Goal: Task Accomplishment & Management: Use online tool/utility

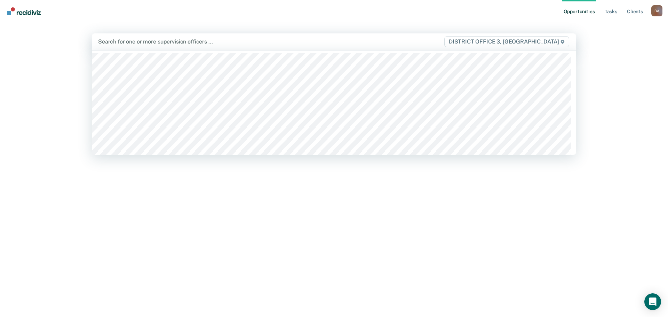
click at [106, 39] on div at bounding box center [263, 42] width 330 height 8
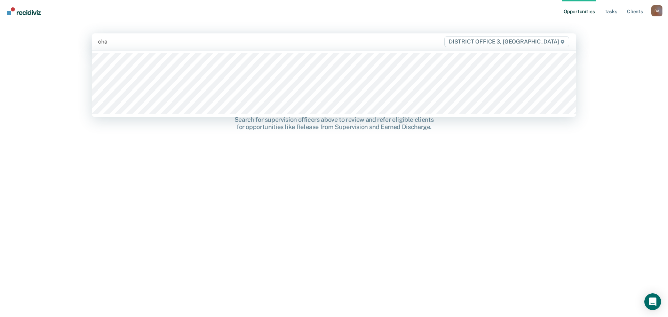
type input "[PERSON_NAME]"
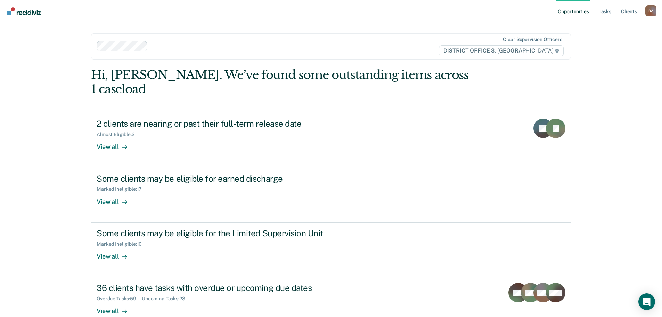
scroll to position [1, 0]
click at [648, 152] on div "Opportunities Tasks Client s [PERSON_NAME] Profile How it works Log Out Clear s…" at bounding box center [331, 157] width 662 height 317
click at [610, 10] on link "Tasks" at bounding box center [605, 11] width 15 height 22
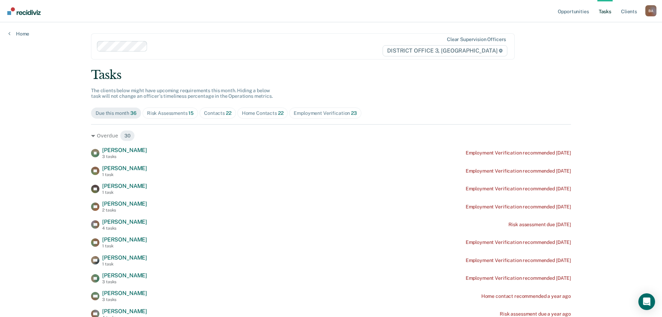
click at [259, 113] on div "Home Contacts 22" at bounding box center [263, 113] width 42 height 6
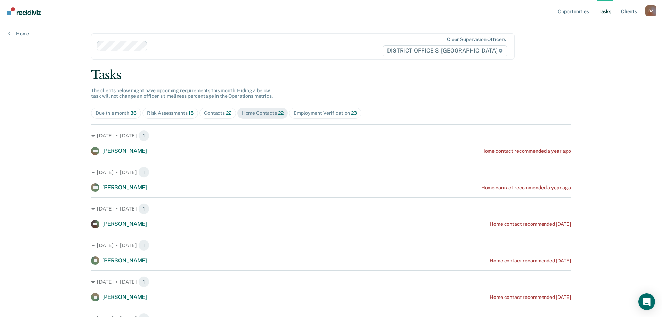
click at [217, 109] on span "Contacts 22" at bounding box center [218, 112] width 37 height 11
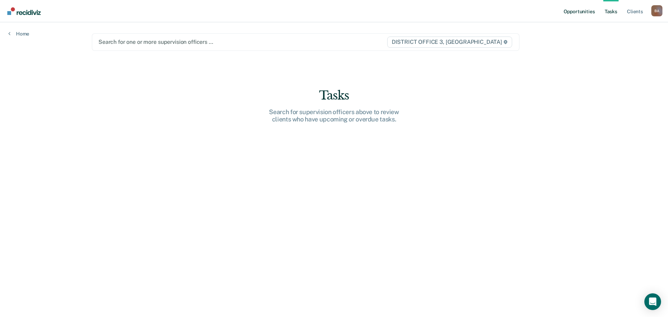
click at [574, 13] on link "Opportunities" at bounding box center [579, 11] width 34 height 22
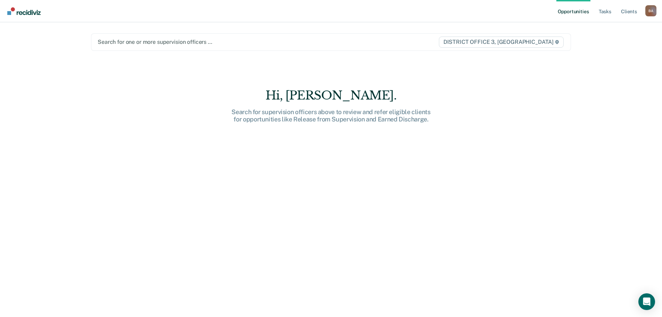
click at [578, 9] on link "Opportunities" at bounding box center [574, 11] width 34 height 22
